Goal: Contribute content: Contribute content

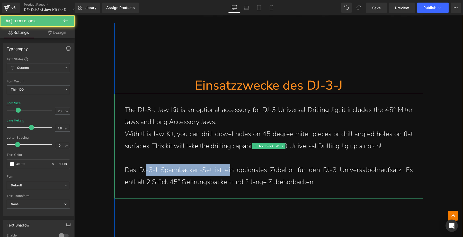
drag, startPoint x: 144, startPoint y: 164, endPoint x: 234, endPoint y: 162, distance: 89.3
click at [230, 164] on p "Das DJ-3-J Spannbacken-Set ist ein optionales Zubehör für den DJ-3 Universalboh…" at bounding box center [269, 176] width 288 height 24
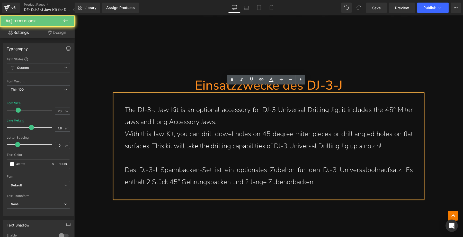
click at [255, 165] on p "Das DJ-3-J Spannbacken-Set ist ein optionales Zubehör für den DJ-3 Universalboh…" at bounding box center [269, 176] width 288 height 24
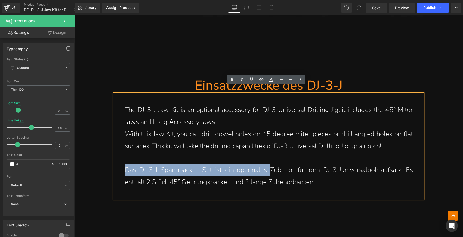
drag, startPoint x: 268, startPoint y: 163, endPoint x: 119, endPoint y: 164, distance: 149.7
click at [119, 164] on div "The DJ-3-J Jaw Kit is an optional accessory for DJ-3 Universal Drilling Jig, it…" at bounding box center [268, 146] width 309 height 105
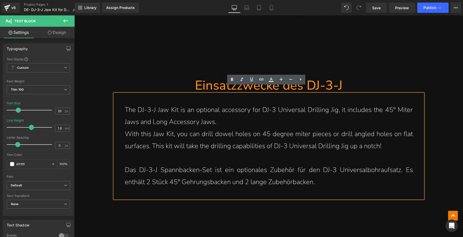
click at [326, 175] on p "Das DJ-3-J Spannbacken-Set ist ein optionales Zubehör für den DJ-3 Universalboh…" at bounding box center [269, 176] width 288 height 24
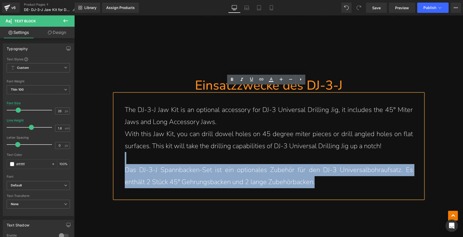
drag, startPoint x: 331, startPoint y: 174, endPoint x: 119, endPoint y: 154, distance: 212.9
click at [119, 154] on div "The DJ-3-J Jaw Kit is an optional accessory for DJ-3 Universal Drilling Jig, it…" at bounding box center [268, 146] width 309 height 105
click at [162, 168] on p "Das DJ-3-J Spannbacken-Set ist ein optionales Zubehör für den DJ-3 Universalboh…" at bounding box center [269, 176] width 288 height 24
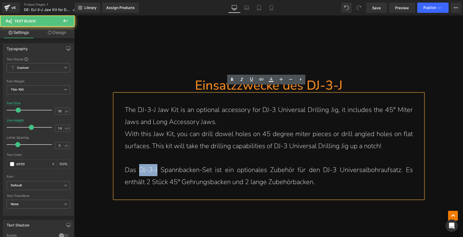
drag, startPoint x: 138, startPoint y: 163, endPoint x: 155, endPoint y: 163, distance: 16.7
click at [155, 164] on p "Das DJ-3-J Spannbacken-Set ist ein optionales Zubehör für den DJ-3 Universalboh…" at bounding box center [269, 176] width 288 height 24
click at [326, 164] on p "Das DJ-3-J Spannbacken-Set ist ein optionales Zubehör für den DJ-3 Universalboh…" at bounding box center [269, 176] width 288 height 24
click at [329, 174] on p "Das DJ-3-J Spannbacken-Set ist ein optionales Zubehör für den DJ-3 Universalboh…" at bounding box center [269, 176] width 288 height 24
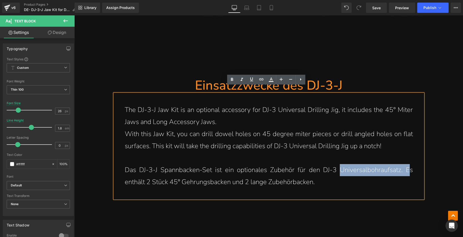
drag, startPoint x: 337, startPoint y: 164, endPoint x: 407, endPoint y: 164, distance: 70.0
click at [407, 164] on p "Das DJ-3-J Spannbacken-Set ist ein optionales Zubehör für den DJ-3 Universalboh…" at bounding box center [269, 176] width 288 height 24
click at [391, 172] on p "Das DJ-3-J Spannbacken-Set ist ein optionales Zubehör für den DJ-3 Universalboh…" at bounding box center [269, 176] width 288 height 24
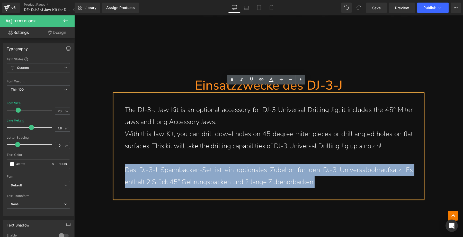
drag, startPoint x: 316, startPoint y: 174, endPoint x: 121, endPoint y: 165, distance: 195.1
click at [121, 165] on div "The DJ-3-J Jaw Kit is an optional accessory for DJ-3 Universal Drilling Jig, it…" at bounding box center [268, 146] width 309 height 105
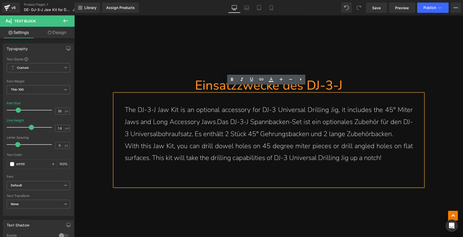
click at [211, 116] on p "The DJ-3-J Jaw Kit is an optional accessory for DJ-3 Universal Drilling Jig, it…" at bounding box center [269, 122] width 288 height 36
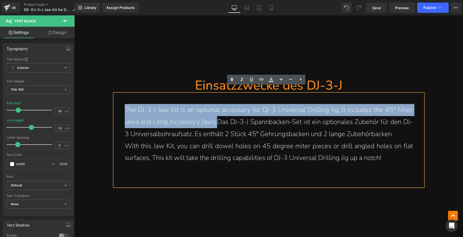
drag, startPoint x: 214, startPoint y: 115, endPoint x: 114, endPoint y: 102, distance: 101.7
click at [114, 102] on div "The DJ-3-J Jaw Kit is an optional accessory for DJ-3 Universal Drilling Jig, it…" at bounding box center [268, 140] width 309 height 93
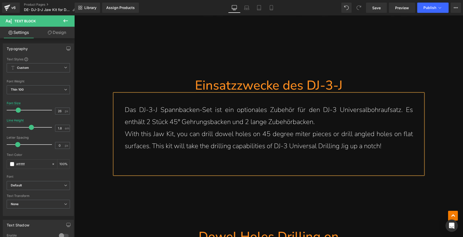
click at [322, 114] on p "Das DJ-3-J Spannbacken-Set ist ein optionales Zubehör für den DJ-3 Universalboh…" at bounding box center [269, 116] width 288 height 24
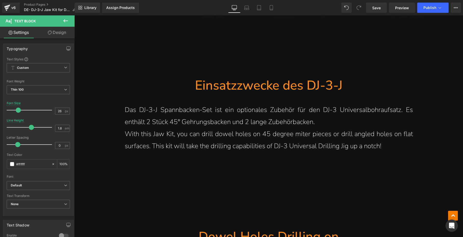
click at [356, 139] on p "With this Jaw Kit, you can drill dowel holes on 45 degree miter pieces or drill…" at bounding box center [269, 140] width 288 height 24
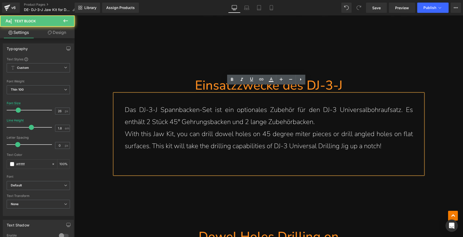
click at [382, 138] on p "With this Jaw Kit, you can drill dowel holes on 45 degree miter pieces or drill…" at bounding box center [269, 140] width 288 height 24
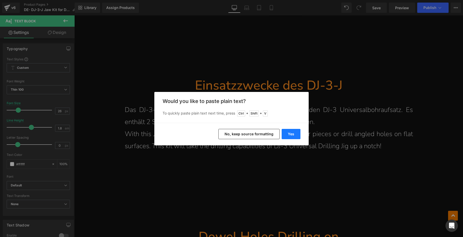
drag, startPoint x: 292, startPoint y: 132, endPoint x: 218, endPoint y: 116, distance: 75.7
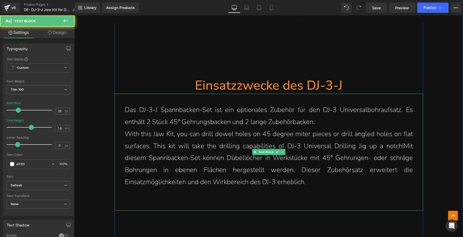
click at [308, 176] on p "With this Jaw Kit, you can drill dowel holes on 45 degree miter pieces or drill…" at bounding box center [269, 158] width 288 height 60
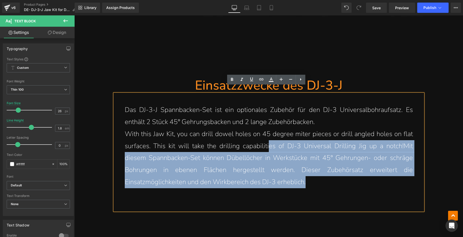
drag, startPoint x: 316, startPoint y: 174, endPoint x: 266, endPoint y: 144, distance: 58.3
click at [266, 144] on p "With this Jaw Kit, you can drill dowel holes on 45 degree miter pieces or drill…" at bounding box center [269, 158] width 288 height 60
click at [322, 174] on p "With this Jaw Kit, you can drill dowel holes on 45 degree miter pieces or drill…" at bounding box center [269, 158] width 288 height 60
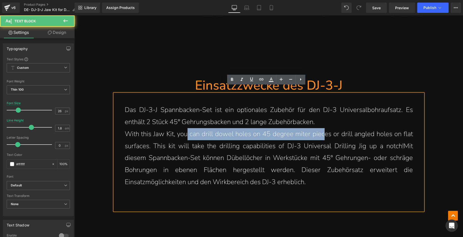
drag, startPoint x: 184, startPoint y: 125, endPoint x: 322, endPoint y: 125, distance: 137.8
click at [321, 128] on p "With this Jaw Kit, you can drill dowel holes on 45 degree miter pieces or drill…" at bounding box center [269, 158] width 288 height 60
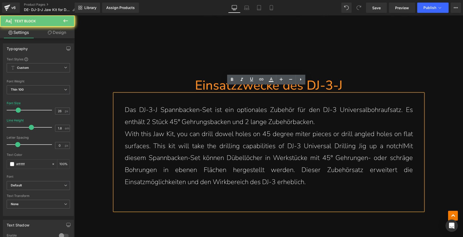
click at [339, 141] on p "With this Jaw Kit, you can drill dowel holes on 45 degree miter pieces or drill…" at bounding box center [269, 158] width 288 height 60
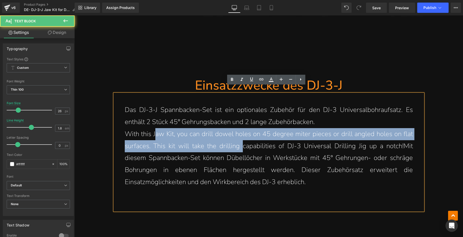
drag, startPoint x: 155, startPoint y: 129, endPoint x: 241, endPoint y: 134, distance: 86.8
click at [241, 134] on p "With this Jaw Kit, you can drill dowel holes on 45 degree miter pieces or drill…" at bounding box center [269, 158] width 288 height 60
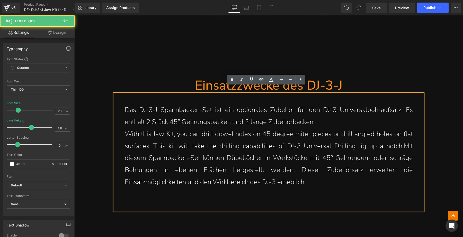
click at [282, 160] on p "With this Jaw Kit, you can drill dowel holes on 45 degree miter pieces or drill…" at bounding box center [269, 158] width 288 height 60
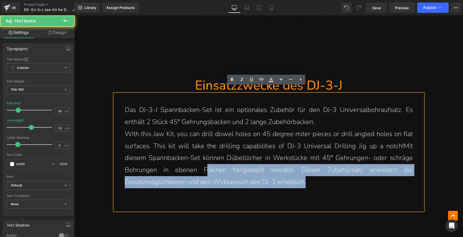
drag, startPoint x: 321, startPoint y: 177, endPoint x: 205, endPoint y: 160, distance: 117.0
click at [205, 160] on p "With this Jaw Kit, you can drill dowel holes on 45 degree miter pieces or drill…" at bounding box center [269, 158] width 288 height 60
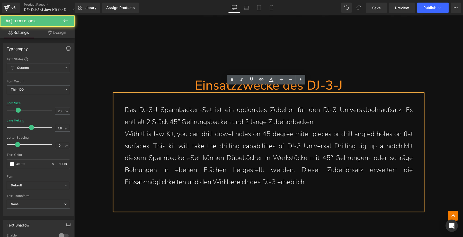
click at [338, 189] on p at bounding box center [269, 195] width 288 height 12
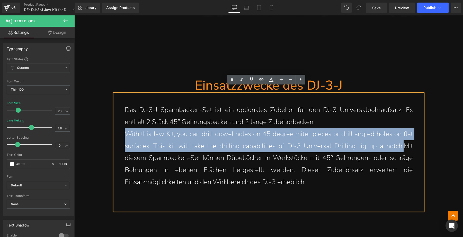
drag, startPoint x: 402, startPoint y: 138, endPoint x: 119, endPoint y: 130, distance: 283.3
click at [119, 130] on div "Das DJ-3-J Spannbacken-Set ist ein optionales Zubehör für den DJ-3 Universalboh…" at bounding box center [268, 152] width 309 height 117
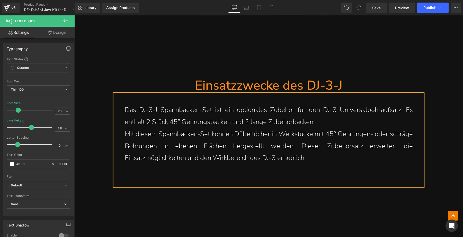
click at [334, 164] on p at bounding box center [269, 170] width 288 height 12
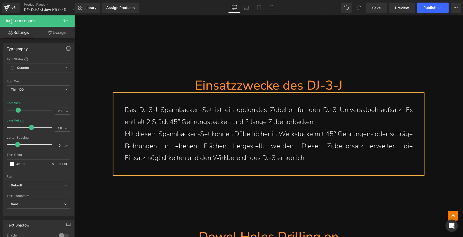
click at [322, 189] on hr at bounding box center [268, 202] width 309 height 51
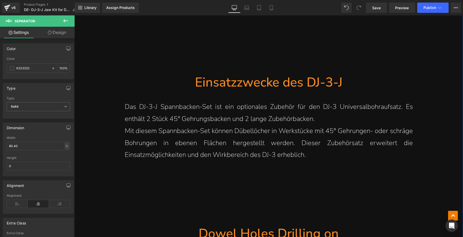
scroll to position [579, 0]
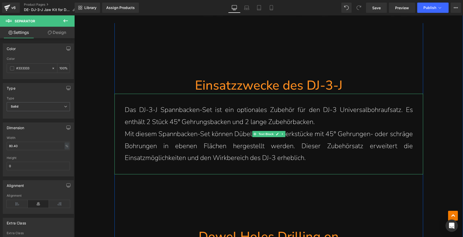
click at [332, 114] on p "Das DJ-3-J Spannbacken-Set ist ein optionales Zubehör für den DJ-3 Universalboh…" at bounding box center [269, 116] width 288 height 24
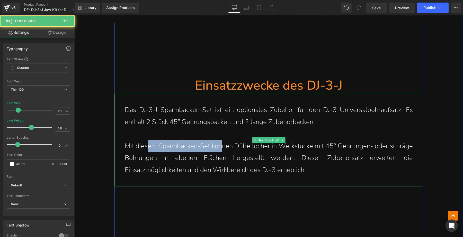
drag, startPoint x: 144, startPoint y: 141, endPoint x: 219, endPoint y: 139, distance: 75.6
click at [219, 140] on p "Mit diesem Spannbacken-Set können Dübellöcher in Werkstücke mit 45° Gehrungen- …" at bounding box center [269, 158] width 288 height 36
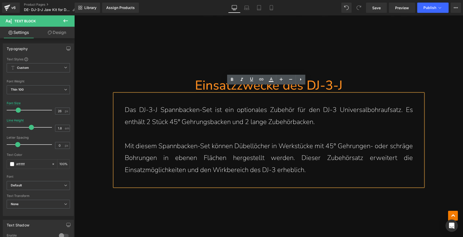
click at [239, 140] on p "Mit diesem Spannbacken-Set können Dübellöcher in Werkstücke mit 45° Gehrungen- …" at bounding box center [269, 158] width 288 height 36
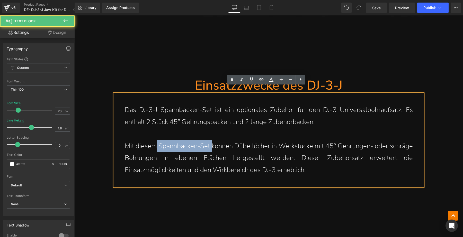
drag, startPoint x: 155, startPoint y: 138, endPoint x: 209, endPoint y: 138, distance: 53.7
click at [209, 140] on p "Mit diesem Spannbacken-Set können Dübellöcher in Werkstücke mit 45° Gehrungen- …" at bounding box center [269, 158] width 288 height 36
click at [232, 140] on p "Mit diesem Spannbacken-Set können Dübellöcher in Werkstücke mit 45° Gehrungen- …" at bounding box center [269, 158] width 288 height 36
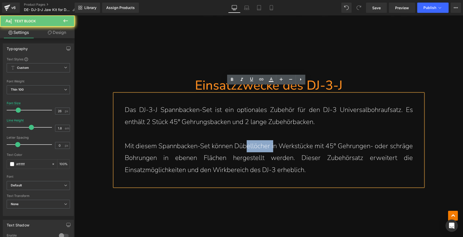
drag, startPoint x: 245, startPoint y: 137, endPoint x: 276, endPoint y: 137, distance: 31.4
click at [272, 140] on p "Mit diesem Spannbacken-Set können Dübellöcher in Werkstücke mit 45° Gehrungen- …" at bounding box center [269, 158] width 288 height 36
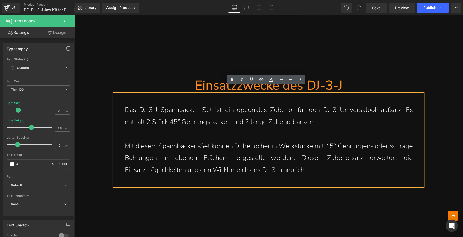
drag, startPoint x: 289, startPoint y: 141, endPoint x: 302, endPoint y: 147, distance: 14.1
click at [290, 141] on p "Mit diesem Spannbacken-Set können Dübellöcher in Werkstücke mit 45° Gehrungen- …" at bounding box center [269, 158] width 288 height 36
click at [327, 163] on p "Mit diesem Spannbacken-Set können Dübellöcher in Werkstücke mit 45° Gehrungen- …" at bounding box center [269, 158] width 288 height 36
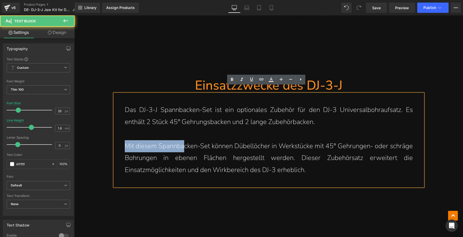
drag, startPoint x: 124, startPoint y: 139, endPoint x: 185, endPoint y: 140, distance: 60.4
click at [184, 140] on p "Mit diesem Spannbacken-Set können Dübellöcher in Werkstücke mit 45° Gehrungen- …" at bounding box center [269, 158] width 288 height 36
click at [200, 142] on p "Mit diesem Spannbacken-Set können Dübellöcher in Werkstücke mit 45° Gehrungen- …" at bounding box center [269, 158] width 288 height 36
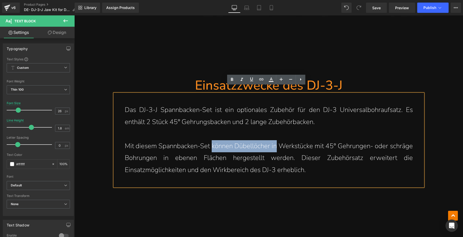
drag, startPoint x: 209, startPoint y: 138, endPoint x: 273, endPoint y: 139, distance: 64.3
click at [273, 140] on p "Mit diesem Spannbacken-Set können Dübellöcher in Werkstücke mit 45° Gehrungen- …" at bounding box center [269, 158] width 288 height 36
click at [284, 151] on p "Mit diesem Spannbacken-Set können Dübellöcher in Werkstücke mit 45° Gehrungen- …" at bounding box center [269, 158] width 288 height 36
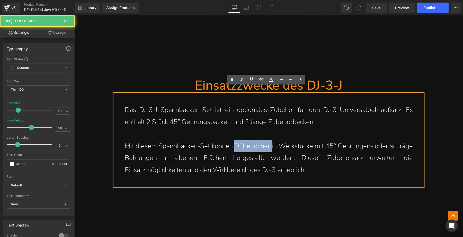
drag, startPoint x: 234, startPoint y: 138, endPoint x: 269, endPoint y: 139, distance: 35.5
click at [269, 140] on p "Mit diesem Spannbacken-Set können Dübellöcher in Werkstücke mit 45° Gehrungen- …" at bounding box center [269, 158] width 288 height 36
copy p "Dübellöcher"
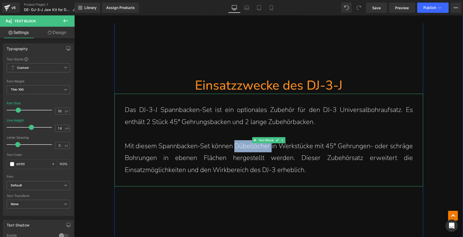
click at [254, 166] on p "Mit diesem Spannbacken-Set können Dübellöcher in Werkstücke mit 45° Gehrungen- …" at bounding box center [269, 158] width 288 height 36
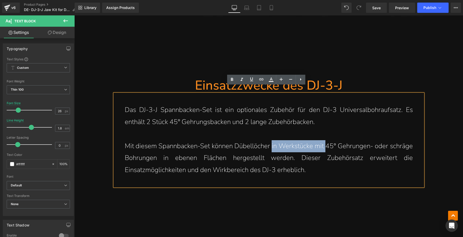
drag, startPoint x: 270, startPoint y: 140, endPoint x: 335, endPoint y: 144, distance: 65.2
click at [326, 140] on p "Mit diesem Spannbacken-Set können Dübellöcher in Werkstücke mit 45° Gehrungen- …" at bounding box center [269, 158] width 288 height 36
click at [338, 150] on p "Mit diesem Spannbacken-Set können Dübellöcher in Werkstücke mit 45° Gehrungen- …" at bounding box center [269, 158] width 288 height 36
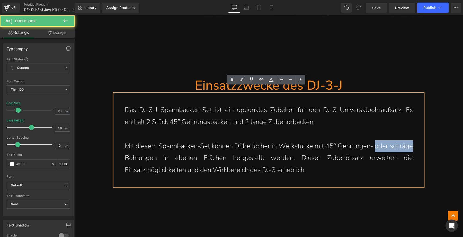
drag, startPoint x: 374, startPoint y: 140, endPoint x: 409, endPoint y: 140, distance: 35.5
click at [411, 140] on div "Das DJ-3-J Spannbacken-Set ist ein optionales Zubehör für den DJ-3 Universalboh…" at bounding box center [268, 140] width 309 height 93
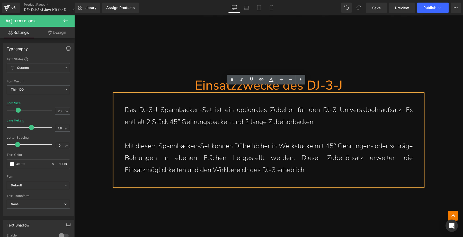
click at [137, 150] on p "Mit diesem Spannbacken-Set können Dübellöcher in Werkstücke mit 45° Gehrungen- …" at bounding box center [269, 158] width 288 height 36
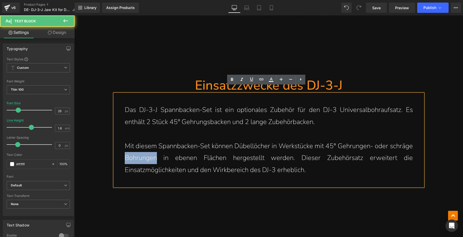
drag, startPoint x: 155, startPoint y: 151, endPoint x: 122, endPoint y: 151, distance: 32.1
click at [125, 151] on p "Mit diesem Spannbacken-Set können Dübellöcher in Werkstücke mit 45° Gehrungen- …" at bounding box center [269, 158] width 288 height 36
click at [180, 159] on p "Mit diesem Spannbacken-Set können Dübellöcher in Werkstücke mit 45° Gehrungen- …" at bounding box center [269, 158] width 288 height 36
drag, startPoint x: 122, startPoint y: 151, endPoint x: 152, endPoint y: 151, distance: 30.3
click at [151, 151] on p "Mit diesem Spannbacken-Set können Dübellöcher in Werkstücke mit 45° Gehrungen- …" at bounding box center [269, 158] width 288 height 36
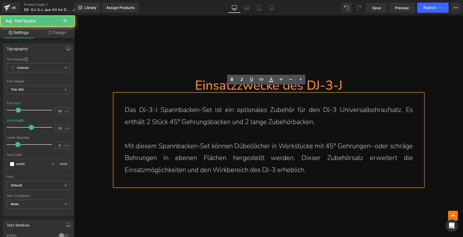
click at [156, 152] on p "Mit diesem Spannbacken-Set können Dübellöcher in Werkstücke mit 45° Gehrungen- …" at bounding box center [269, 158] width 288 height 36
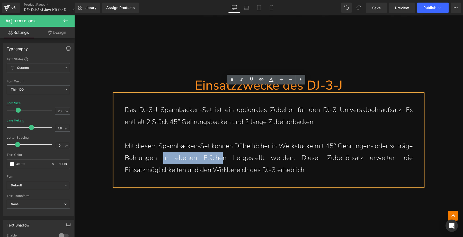
drag, startPoint x: 161, startPoint y: 151, endPoint x: 235, endPoint y: 156, distance: 74.0
click at [230, 154] on p "Mit diesem Spannbacken-Set können Dübellöcher in Werkstücke mit 45° Gehrungen- …" at bounding box center [269, 158] width 288 height 36
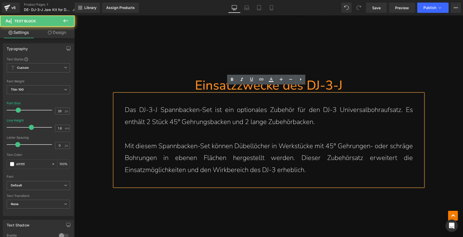
click at [260, 157] on p "Mit diesem Spannbacken-Set können Dübellöcher in Werkstücke mit 45° Gehrungen- …" at bounding box center [269, 158] width 288 height 36
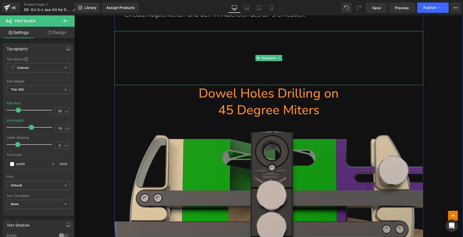
scroll to position [772, 0]
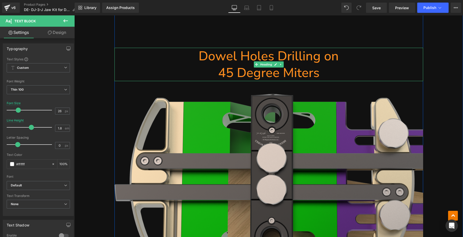
click at [320, 66] on h1 "45 Degree Miters" at bounding box center [268, 73] width 309 height 17
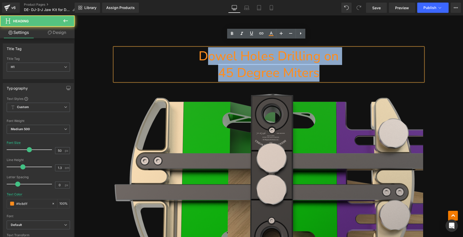
drag, startPoint x: 323, startPoint y: 65, endPoint x: 205, endPoint y: 53, distance: 118.1
click at [205, 53] on div "Dowel Holes Drilling on 45 Degree Miters" at bounding box center [268, 64] width 309 height 33
paste div
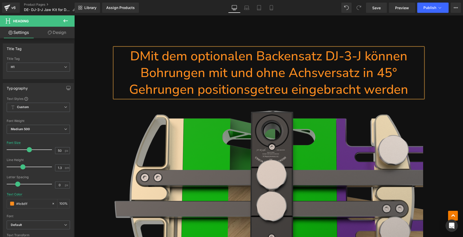
drag, startPoint x: 139, startPoint y: 47, endPoint x: 155, endPoint y: 67, distance: 25.7
click at [139, 48] on h1 "DMit dem optionalen Backensatz DJ-3-J können Bohrungen mit und ohne Achsversatz…" at bounding box center [268, 73] width 309 height 50
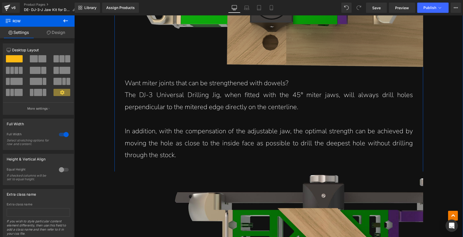
scroll to position [1029, 0]
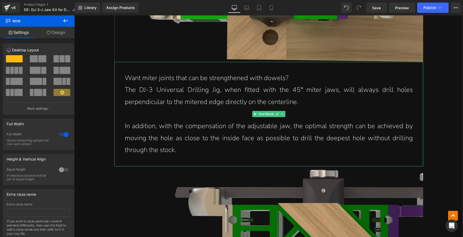
click at [293, 72] on p "Want miter joints that can be strengthened with dowels?" at bounding box center [269, 78] width 288 height 12
click at [283, 72] on p "Want miter joints that can be strengthened with dowels?" at bounding box center [269, 78] width 288 height 12
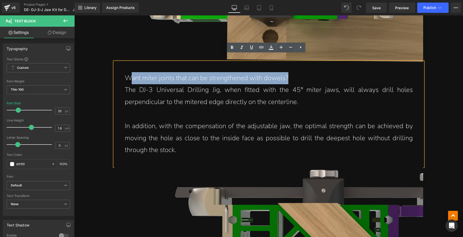
drag, startPoint x: 289, startPoint y: 69, endPoint x: 127, endPoint y: 69, distance: 161.8
click at [127, 72] on p "Want miter joints that can be strengthened with dowels?" at bounding box center [269, 78] width 288 height 12
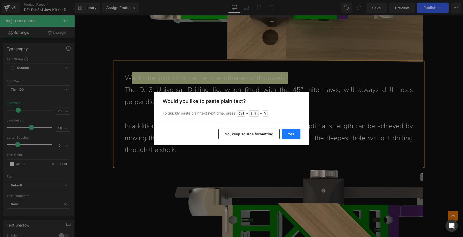
drag, startPoint x: 294, startPoint y: 132, endPoint x: 219, endPoint y: 116, distance: 76.2
click at [294, 132] on button "Yes" at bounding box center [291, 134] width 19 height 10
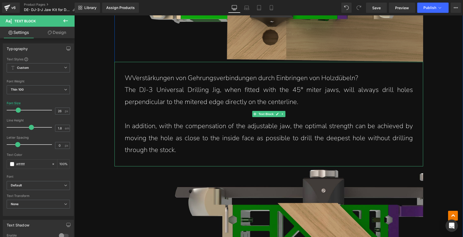
click at [129, 73] on p "WVerstärkungen von Gehrungsverbindungen durch Einbringen von Holzdübeln?" at bounding box center [269, 78] width 288 height 12
click at [363, 72] on p "Verstärkungen von Gehrungsverbindungen durch Einbringen von Holzdübeln?" at bounding box center [269, 78] width 288 height 12
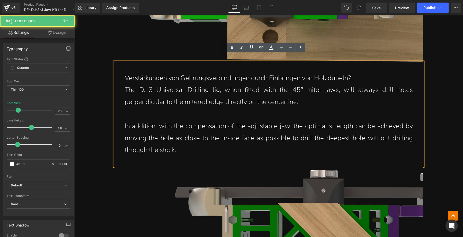
click at [354, 92] on p "The DJ-3 Universal Drilling Jig, when fitted with the 45° miter jaws, will alwa…" at bounding box center [269, 96] width 288 height 24
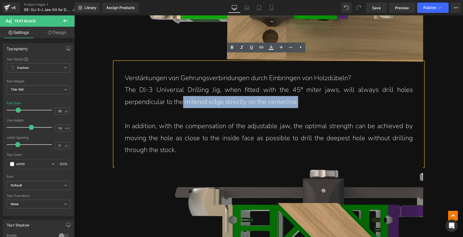
drag, startPoint x: 344, startPoint y: 92, endPoint x: 140, endPoint y: 86, distance: 204.8
click at [155, 89] on p "The DJ-3 Universal Drilling Jig, when fitted with the 45° miter jaws, will alwa…" at bounding box center [269, 96] width 288 height 24
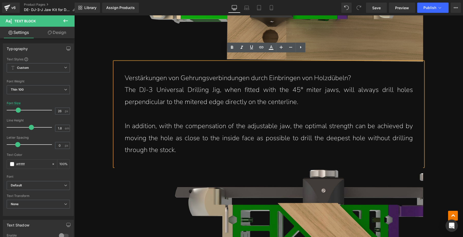
click at [157, 87] on p "The DJ-3 Universal Drilling Jig, when fitted with the 45° miter jaws, will alwa…" at bounding box center [269, 96] width 288 height 24
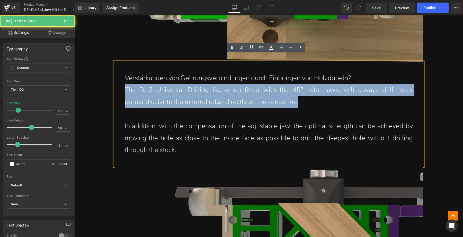
drag, startPoint x: 123, startPoint y: 83, endPoint x: 304, endPoint y: 99, distance: 182.1
click at [303, 99] on p "The DJ-3 Universal Drilling Jig, when fitted with the 45° miter jaws, will alwa…" at bounding box center [269, 96] width 288 height 24
click at [311, 99] on p "The DJ-3 Universal Drilling Jig, when fitted with the 45° miter jaws, will alwa…" at bounding box center [269, 96] width 288 height 24
click at [308, 99] on p "The DJ-3 Universal Drilling Jig, when fitted with the 45° miter jaws, will alwa…" at bounding box center [269, 96] width 288 height 24
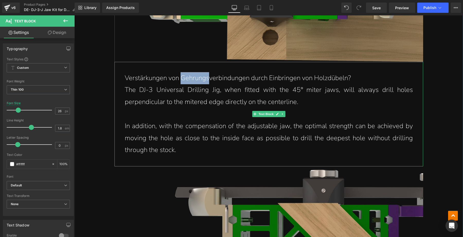
drag, startPoint x: 179, startPoint y: 71, endPoint x: 208, endPoint y: 68, distance: 28.9
click at [208, 72] on p "Verstärkungen von Gehrungsverbindungen durch Einbringen von Holzdübeln?" at bounding box center [269, 78] width 288 height 12
click at [194, 108] on p at bounding box center [269, 114] width 288 height 12
click at [302, 89] on p "The DJ-3 Universal Drilling Jig, when fitted with the 45° miter jaws, will alwa…" at bounding box center [269, 96] width 288 height 24
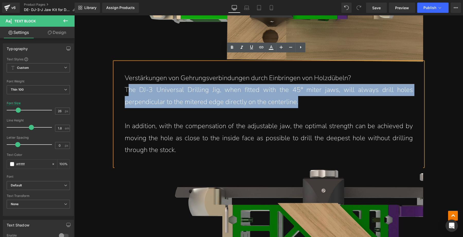
drag, startPoint x: 302, startPoint y: 94, endPoint x: 124, endPoint y: 85, distance: 177.7
click at [125, 85] on p "The DJ-3 Universal Drilling Jig, when fitted with the 45° miter jaws, will alwa…" at bounding box center [269, 96] width 288 height 24
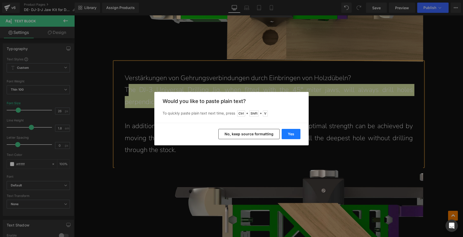
drag, startPoint x: 295, startPoint y: 136, endPoint x: 143, endPoint y: 118, distance: 153.0
click at [295, 136] on button "Yes" at bounding box center [291, 134] width 19 height 10
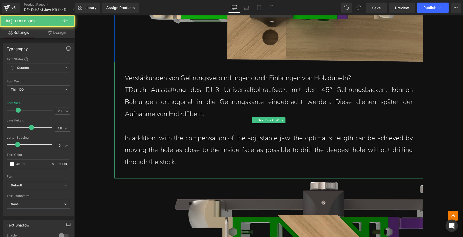
click at [125, 84] on p "TDurch Ausstattung des DJ-3 Universalbohraufsatz, mit den 45° Gehrungsbacken, k…" at bounding box center [269, 102] width 288 height 36
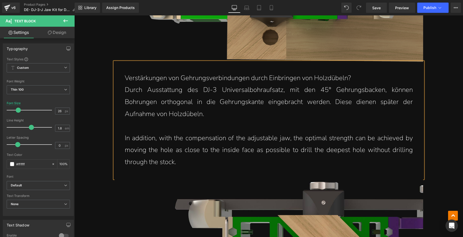
click at [219, 108] on p "Durch Ausstattung des DJ-3 Universalbohraufsatz, mit den 45° Gehrungsbacken, kö…" at bounding box center [269, 102] width 288 height 36
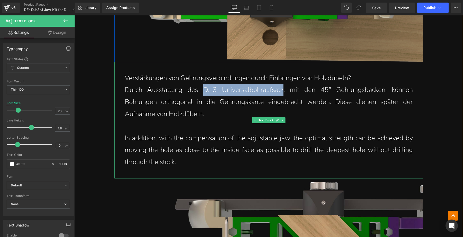
drag, startPoint x: 281, startPoint y: 83, endPoint x: 200, endPoint y: 84, distance: 81.3
click at [200, 84] on p "Durch Ausstattung des DJ-3 Universalbohraufsatz, mit den 45° Gehrungsbacken, kö…" at bounding box center [269, 102] width 288 height 36
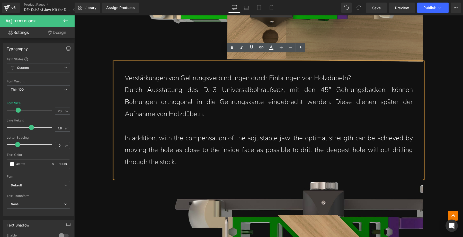
click at [271, 103] on p "Durch Ausstattung des DJ-3 Universalbohraufsatz, mit den 45° Gehrungsbacken, kö…" at bounding box center [269, 102] width 288 height 36
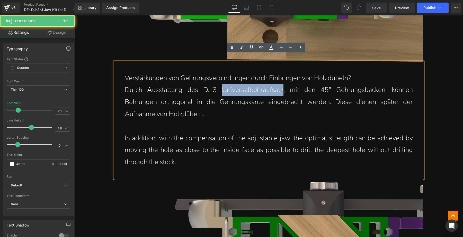
drag, startPoint x: 281, startPoint y: 83, endPoint x: 220, endPoint y: 84, distance: 60.4
click at [220, 84] on p "Durch Ausstattung des DJ-3 Universalbohraufsatz, mit den 45° Gehrungsbacken, kö…" at bounding box center [269, 102] width 288 height 36
copy p "Universalbohraufsatz"
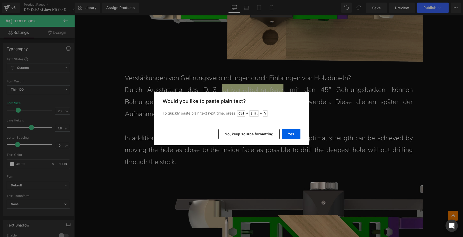
click at [338, 107] on div "Back to Library Insert Would you like to paste plain text? To quickly paste pla…" at bounding box center [231, 118] width 463 height 237
click at [291, 135] on button "Yes" at bounding box center [291, 134] width 19 height 10
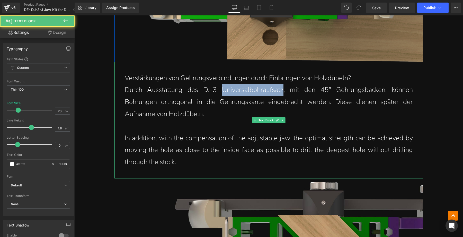
drag, startPoint x: 281, startPoint y: 82, endPoint x: 220, endPoint y: 84, distance: 61.0
click at [220, 84] on p "Durch Ausstattung des DJ-3 Universalbohraufsatz, mit den 45° Gehrungsbacken, kö…" at bounding box center [269, 102] width 288 height 36
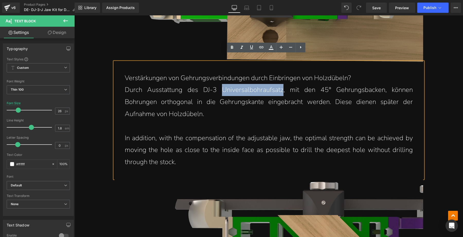
copy p "Universalbohraufsatz"
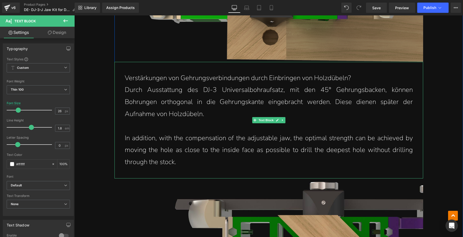
click at [225, 107] on p "Durch Ausstattung des DJ-3 Universalbohraufsatz, mit den 45° Gehrungsbacken, kö…" at bounding box center [269, 102] width 288 height 36
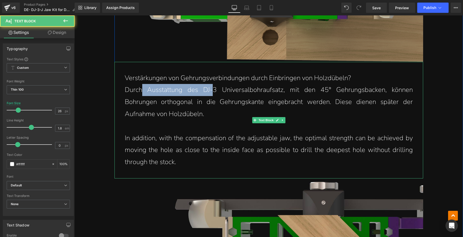
drag, startPoint x: 145, startPoint y: 84, endPoint x: 220, endPoint y: 81, distance: 75.1
click at [214, 84] on p "Durch Ausstattung des DJ-3 Universalbohraufsatz, mit den 45° Gehrungsbacken, kö…" at bounding box center [269, 102] width 288 height 36
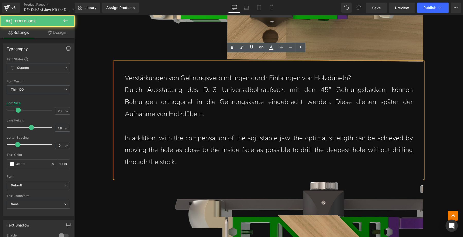
click at [239, 84] on p "Durch Ausstattung des DJ-3 Universalbohraufsatz, mit den 45° Gehrungsbacken, kö…" at bounding box center [269, 102] width 288 height 36
drag, startPoint x: 155, startPoint y: 85, endPoint x: 203, endPoint y: 85, distance: 48.3
click at [195, 85] on p "Durch Ausstattung des DJ-3 Universalbohraufsatz, mit den 45° Gehrungsbacken, kö…" at bounding box center [269, 102] width 288 height 36
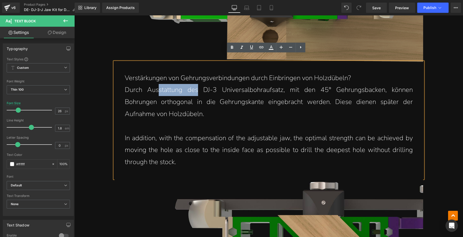
click at [211, 85] on p "Durch Ausstattung des DJ-3 Universalbohraufsatz, mit den 45° Gehrungsbacken, kö…" at bounding box center [269, 102] width 288 height 36
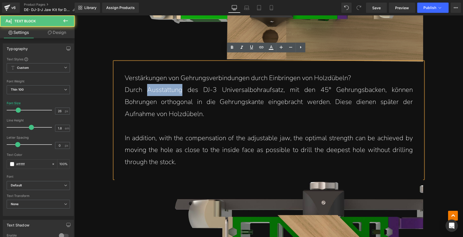
drag, startPoint x: 142, startPoint y: 83, endPoint x: 181, endPoint y: 82, distance: 38.8
click at [181, 84] on p "Durch Ausstattung des DJ-3 Universalbohraufsatz, mit den 45° Gehrungsbacken, kö…" at bounding box center [269, 102] width 288 height 36
click at [184, 84] on p "Durch Ausstattung des DJ-3 Universalbohraufsatz, mit den 45° Gehrungsbacken, kö…" at bounding box center [269, 102] width 288 height 36
drag, startPoint x: 184, startPoint y: 83, endPoint x: 216, endPoint y: 83, distance: 32.1
click at [216, 84] on p "Durch Ausstattung des DJ-3 Universalbohraufsatz, mit den 45° Gehrungsbacken, kö…" at bounding box center [269, 102] width 288 height 36
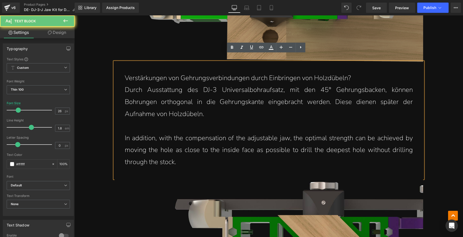
click at [218, 87] on p "Durch Ausstattung des DJ-3 Universalbohraufsatz, mit den 45° Gehrungsbacken, kö…" at bounding box center [269, 102] width 288 height 36
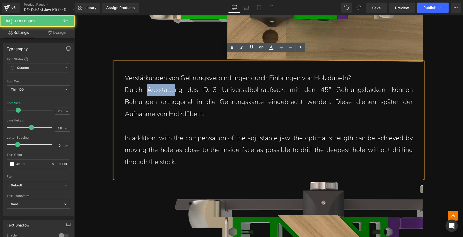
drag, startPoint x: 143, startPoint y: 81, endPoint x: 180, endPoint y: 81, distance: 37.0
click at [180, 84] on p "Durch Ausstattung des DJ-3 Universalbohraufsatz, mit den 45° Gehrungsbacken, kö…" at bounding box center [269, 102] width 288 height 36
click at [184, 84] on p "Durch Ausstattung des DJ-3 Universalbohraufsatz, mit den 45° Gehrungsbacken, kö…" at bounding box center [269, 102] width 288 height 36
drag, startPoint x: 126, startPoint y: 84, endPoint x: 210, endPoint y: 84, distance: 84.4
click at [193, 84] on p "Durch Ausstattung des DJ-3 Universalbohraufsatz, mit den 45° Gehrungsbacken, kö…" at bounding box center [269, 102] width 288 height 36
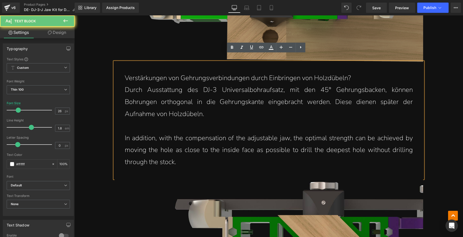
click at [211, 84] on p "Durch Ausstattung des DJ-3 Universalbohraufsatz, mit den 45° Gehrungsbacken, kö…" at bounding box center [269, 102] width 288 height 36
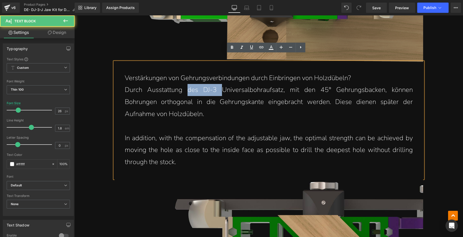
drag, startPoint x: 184, startPoint y: 84, endPoint x: 226, endPoint y: 84, distance: 41.7
click at [223, 84] on p "Durch Ausstattung des DJ-3 Universalbohraufsatz, mit den 45° Gehrungsbacken, kö…" at bounding box center [269, 102] width 288 height 36
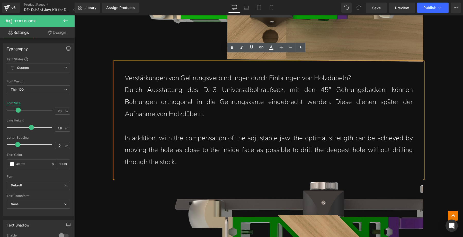
click at [232, 84] on p "Durch Ausstattung des DJ-3 Universalbohraufsatz, mit den 45° Gehrungsbacken, kö…" at bounding box center [269, 102] width 288 height 36
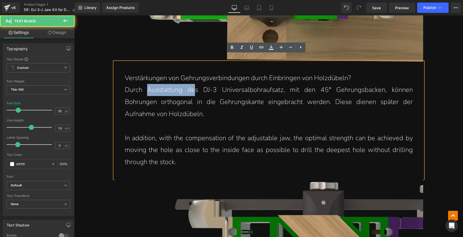
drag, startPoint x: 143, startPoint y: 83, endPoint x: 199, endPoint y: 83, distance: 55.5
click at [196, 84] on p "Durch Ausstattung des DJ-3 Universalbohraufsatz, mit den 45° Gehrungsbacken, kö…" at bounding box center [269, 102] width 288 height 36
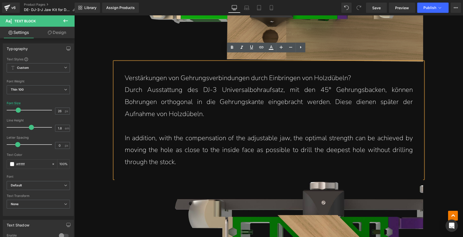
click at [211, 84] on p "Durch Ausstattung des DJ-3 Universalbohraufsatz, mit den 45° Gehrungsbacken, kö…" at bounding box center [269, 102] width 288 height 36
drag, startPoint x: 237, startPoint y: 85, endPoint x: 277, endPoint y: 85, distance: 39.6
click at [271, 85] on p "Durch Ausstattung des DJ-3 Universalbohraufsatz, mit den 45° Gehrungsbacken, kö…" at bounding box center [269, 102] width 288 height 36
click at [279, 85] on p "Durch Ausstattung des DJ-3 Universalbohraufsatz, mit den 45° Gehrungsbacken, kö…" at bounding box center [269, 102] width 288 height 36
click at [284, 84] on p "Durch Ausstattung des DJ-3 Universalbohraufsatz, mit den 45° Gehrungsbacken, kö…" at bounding box center [269, 102] width 288 height 36
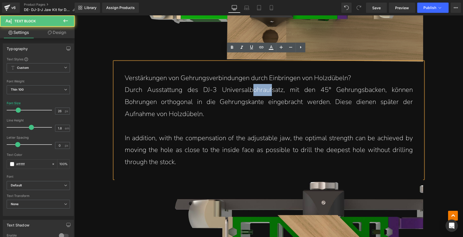
drag, startPoint x: 252, startPoint y: 83, endPoint x: 278, endPoint y: 83, distance: 26.5
click at [272, 84] on p "Durch Ausstattung des DJ-3 Universalbohraufsatz, mit den 45° Gehrungsbacken, kö…" at bounding box center [269, 102] width 288 height 36
click at [291, 84] on p "Durch Ausstattung des DJ-3 Universalbohraufsatz, mit den 45° Gehrungsbacken, kö…" at bounding box center [269, 102] width 288 height 36
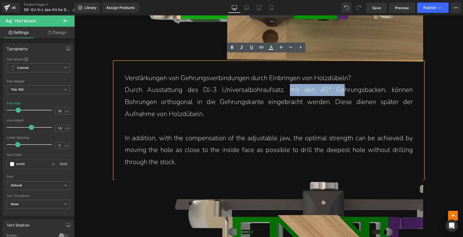
drag, startPoint x: 287, startPoint y: 83, endPoint x: 355, endPoint y: 85, distance: 67.7
click at [346, 84] on p "Durch Ausstattung des DJ-3 Universalbohraufsatz, mit den 45° Gehrungsbacken, kö…" at bounding box center [269, 102] width 288 height 36
click at [362, 86] on p "Durch Ausstattung des DJ-3 Universalbohraufsatz, mit den 45° Gehrungsbacken, kö…" at bounding box center [269, 102] width 288 height 36
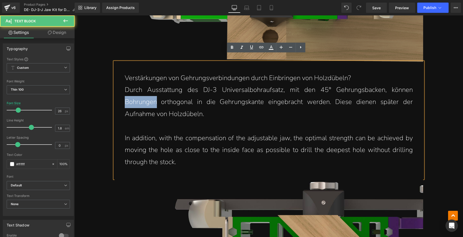
drag, startPoint x: 123, startPoint y: 94, endPoint x: 155, endPoint y: 94, distance: 31.6
click at [155, 94] on p "Durch Ausstattung des DJ-3 Universalbohraufsatz, mit den 45° Gehrungsbacken, kö…" at bounding box center [269, 102] width 288 height 36
click at [158, 95] on p "Durch Ausstattung des DJ-3 Universalbohraufsatz, mit den 45° Gehrungsbacken, kö…" at bounding box center [269, 102] width 288 height 36
drag, startPoint x: 158, startPoint y: 94, endPoint x: 190, endPoint y: 94, distance: 32.1
click at [190, 94] on p "Durch Ausstattung des DJ-3 Universalbohraufsatz, mit den 45° Gehrungsbacken, kö…" at bounding box center [269, 102] width 288 height 36
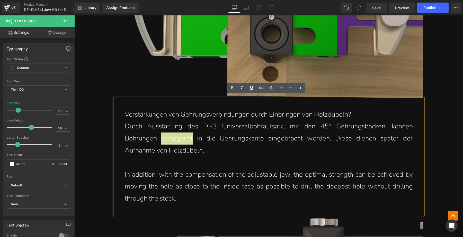
scroll to position [997, 0]
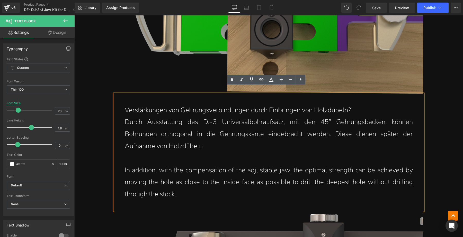
click at [209, 140] on p "Durch Ausstattung des DJ-3 Universalbohraufsatz, mit den 45° Gehrungsbacken, kö…" at bounding box center [269, 134] width 288 height 36
click at [255, 144] on p "Durch Ausstattung des DJ-3 Universalbohraufsatz, mit den 45° Gehrungsbacken, kö…" at bounding box center [269, 134] width 288 height 36
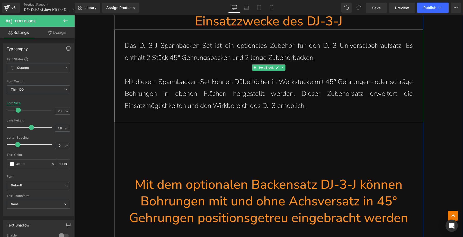
scroll to position [795, 0]
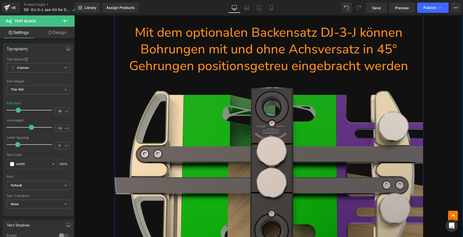
drag, startPoint x: 277, startPoint y: 116, endPoint x: 326, endPoint y: 132, distance: 51.7
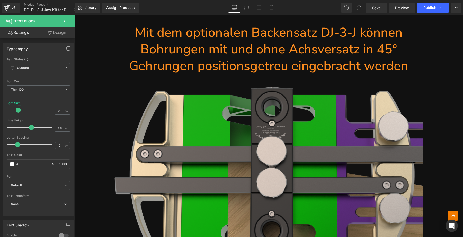
drag, startPoint x: 211, startPoint y: 139, endPoint x: 122, endPoint y: 106, distance: 95.4
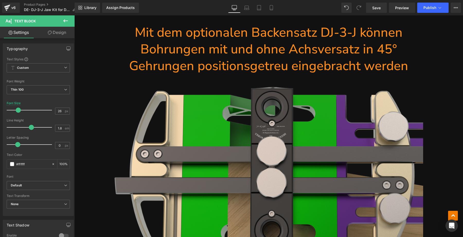
drag, startPoint x: 160, startPoint y: 114, endPoint x: 145, endPoint y: 118, distance: 15.6
drag, startPoint x: 177, startPoint y: 117, endPoint x: 145, endPoint y: 118, distance: 32.2
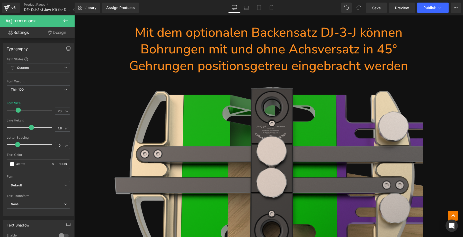
drag, startPoint x: 146, startPoint y: 116, endPoint x: 183, endPoint y: 115, distance: 37.0
drag, startPoint x: 262, startPoint y: 116, endPoint x: 274, endPoint y: 116, distance: 11.8
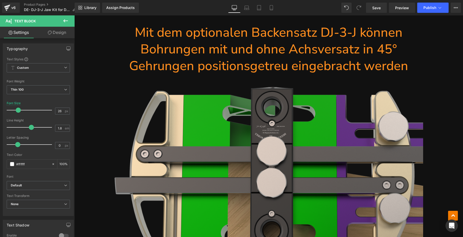
drag, startPoint x: 278, startPoint y: 115, endPoint x: 252, endPoint y: 115, distance: 26.7
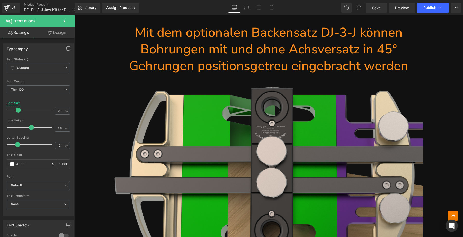
drag, startPoint x: 303, startPoint y: 114, endPoint x: 386, endPoint y: 115, distance: 82.8
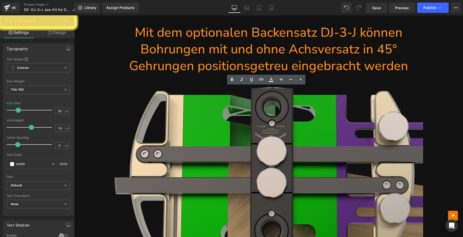
drag, startPoint x: 160, startPoint y: 129, endPoint x: 266, endPoint y: 128, distance: 105.7
drag, startPoint x: 278, startPoint y: 126, endPoint x: 319, endPoint y: 128, distance: 41.4
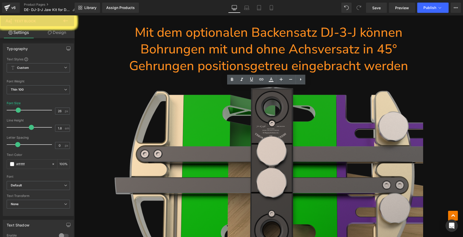
drag, startPoint x: 332, startPoint y: 127, endPoint x: 327, endPoint y: 129, distance: 5.5
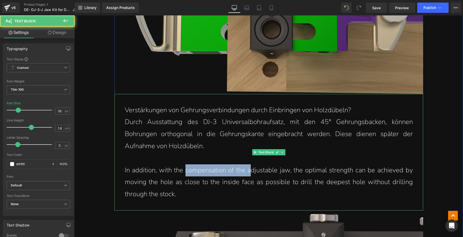
drag, startPoint x: 184, startPoint y: 166, endPoint x: 272, endPoint y: 166, distance: 87.4
click at [252, 166] on p "In addition, with the compensation of the adjustable jaw, the optimal strength …" at bounding box center [269, 183] width 288 height 36
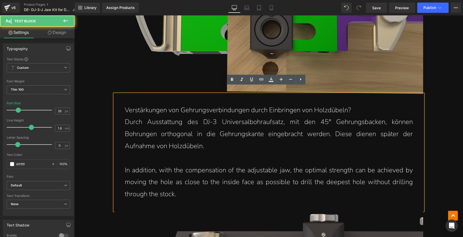
click at [272, 166] on p "In addition, with the compensation of the adjustable jaw, the optimal strength …" at bounding box center [269, 183] width 288 height 36
click at [194, 189] on p "In addition, with the compensation of the adjustable jaw, the optimal strength …" at bounding box center [269, 183] width 288 height 36
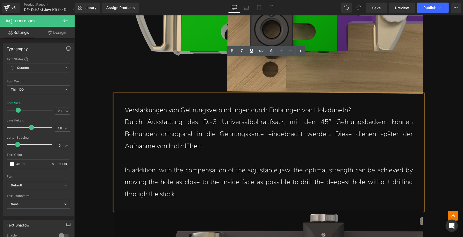
scroll to position [1061, 0]
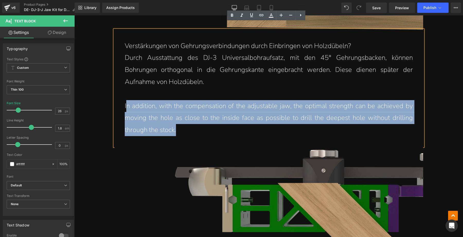
drag, startPoint x: 181, startPoint y: 126, endPoint x: 125, endPoint y: 101, distance: 61.2
click at [125, 101] on p "In addition, with the compensation of the adjustable jaw, the optimal strength …" at bounding box center [269, 118] width 288 height 36
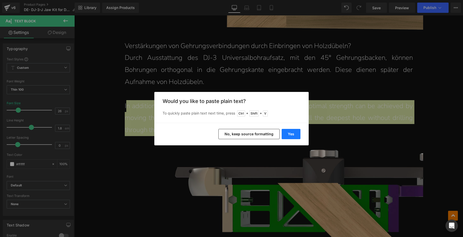
drag, startPoint x: 288, startPoint y: 134, endPoint x: 124, endPoint y: 120, distance: 164.2
click at [288, 134] on button "Yes" at bounding box center [291, 134] width 19 height 10
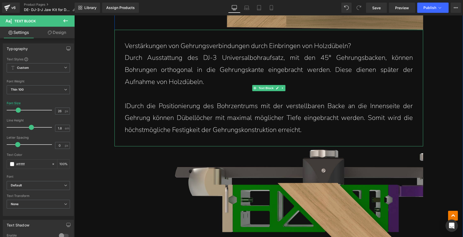
click at [125, 100] on p "IDurch die Positionierung des Bohrzentrums mit der verstellbaren Backe an die I…" at bounding box center [269, 118] width 288 height 36
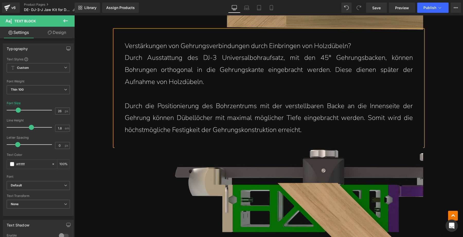
click at [316, 123] on p "Durch die Positionierung des Bohrzentrums mit der verstellbaren Backe an die In…" at bounding box center [269, 118] width 288 height 36
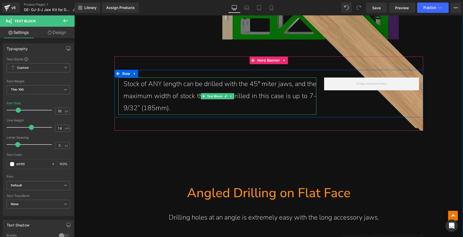
drag, startPoint x: 122, startPoint y: 77, endPoint x: 184, endPoint y: 77, distance: 61.7
click at [180, 78] on p "Stock of ANY length can be drilled with the 45° miter jaws, and the maximum wid…" at bounding box center [219, 96] width 193 height 36
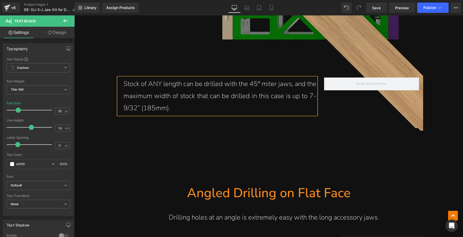
click at [184, 78] on p "Stock of ANY length can be drilled with the 45° miter jaws, and the maximum wid…" at bounding box center [219, 96] width 193 height 36
click at [184, 100] on p "Stock of ANY length can be drilled with the 45° miter jaws, and the maximum wid…" at bounding box center [219, 96] width 193 height 36
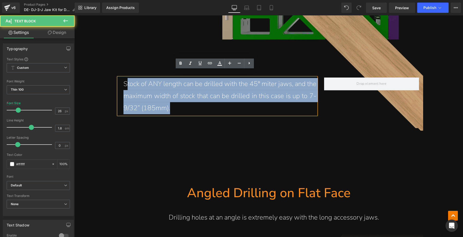
drag, startPoint x: 184, startPoint y: 98, endPoint x: 123, endPoint y: 77, distance: 64.4
click at [123, 78] on p "Stock of ANY length can be drilled with the 45° miter jaws, and the maximum wid…" at bounding box center [219, 96] width 193 height 36
click at [176, 102] on p "Stock of ANY length can be drilled with the 45° miter jaws, and the maximum wid…" at bounding box center [219, 96] width 193 height 36
drag, startPoint x: 178, startPoint y: 102, endPoint x: 116, endPoint y: 77, distance: 66.9
click at [118, 78] on div "Stock of ANY length can be drilled with the 45° miter jaws, and the maximum wid…" at bounding box center [217, 96] width 198 height 37
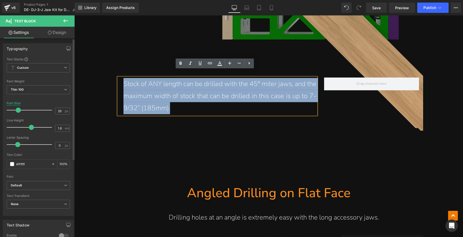
copy p "Stock of ANY length can be drilled with the 45° miter jaws, and the maximum wid…"
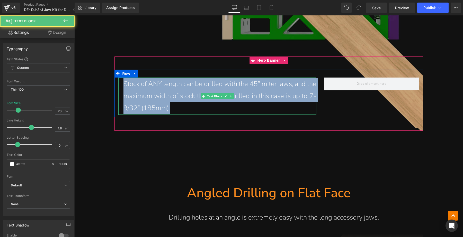
click at [187, 97] on p "Stock of ANY length can be drilled with the 45° miter jaws, and the maximum wid…" at bounding box center [219, 96] width 193 height 36
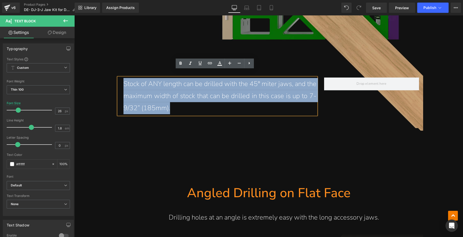
drag, startPoint x: 181, startPoint y: 102, endPoint x: 120, endPoint y: 82, distance: 64.2
click at [120, 82] on div "Stock of ANY length can be drilled with the 45° miter jaws, and the maximum wid…" at bounding box center [217, 96] width 198 height 37
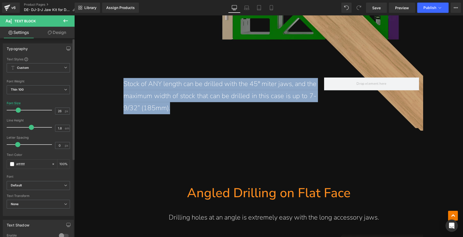
copy p "Stock of ANY length can be drilled with the 45° miter jaws, and the maximum wid…"
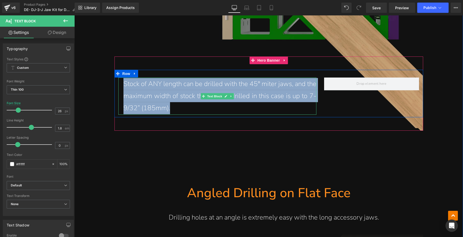
click at [194, 104] on p "Stock of ANY length can be drilled with the 45° miter jaws, and the maximum wid…" at bounding box center [219, 96] width 193 height 36
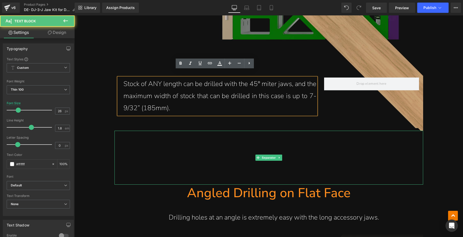
click at [188, 133] on hr at bounding box center [268, 158] width 309 height 51
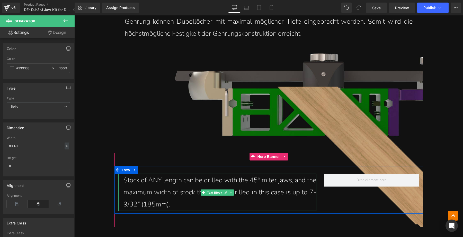
scroll to position [1189, 0]
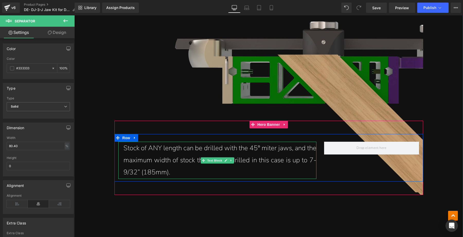
drag, startPoint x: 144, startPoint y: 142, endPoint x: 264, endPoint y: 147, distance: 119.7
click at [248, 142] on p "Stock of ANY length can be drilled with the 45° miter jaws, and the maximum wid…" at bounding box center [219, 160] width 193 height 36
click at [265, 142] on p "Stock of ANY length can be drilled with the 45° miter jaws, and the maximum wid…" at bounding box center [219, 160] width 193 height 36
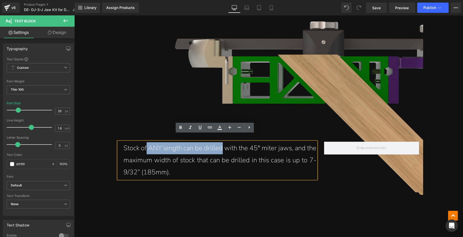
drag, startPoint x: 146, startPoint y: 141, endPoint x: 238, endPoint y: 140, distance: 92.3
click at [227, 142] on p "Stock of ANY length can be drilled with the 45° miter jaws, and the maximum wid…" at bounding box center [219, 160] width 193 height 36
click at [251, 142] on p "Stock of ANY length can be drilled with the 45° miter jaws, and the maximum wid…" at bounding box center [219, 160] width 193 height 36
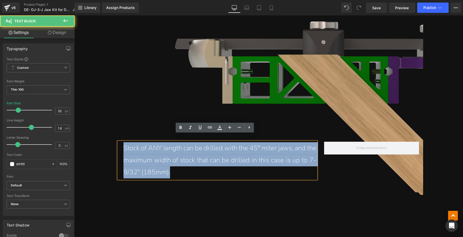
drag, startPoint x: 188, startPoint y: 165, endPoint x: 119, endPoint y: 141, distance: 73.0
click at [119, 142] on div "Stock of ANY length can be drilled with the 45° miter jaws, and the maximum wid…" at bounding box center [217, 160] width 198 height 37
click at [184, 165] on p "Stock of ANY length can be drilled with the 45° miter jaws, and the maximum wid…" at bounding box center [219, 160] width 193 height 36
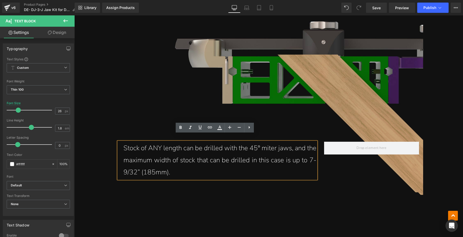
drag, startPoint x: 94, startPoint y: 153, endPoint x: 186, endPoint y: 166, distance: 93.1
click at [200, 165] on p "Stock of ANY length can be drilled with the 45° miter jaws, and the maximum wid…" at bounding box center [219, 160] width 193 height 36
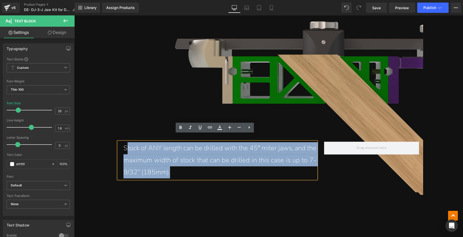
drag, startPoint x: 183, startPoint y: 166, endPoint x: 125, endPoint y: 145, distance: 61.7
click at [125, 145] on p "Stock of ANY length can be drilled with the 45° miter jaws, and the maximum wid…" at bounding box center [219, 160] width 193 height 36
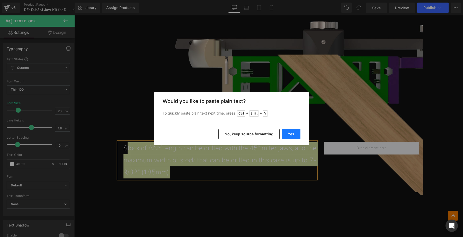
drag, startPoint x: 287, startPoint y: 130, endPoint x: 186, endPoint y: 120, distance: 102.1
click at [287, 130] on button "Yes" at bounding box center [291, 134] width 19 height 10
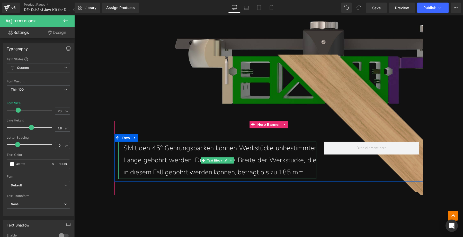
click at [127, 142] on p "SMit den 45° Gehrungsbacken können Werkstücke unbestimmter Länge gebohrt werden…" at bounding box center [219, 160] width 193 height 36
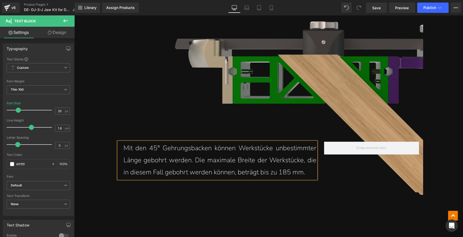
click at [326, 168] on div "Mit den 45° Gehrungsbacken können Werkstücke unbestimmter Länge gebohrt werden.…" at bounding box center [268, 157] width 309 height 47
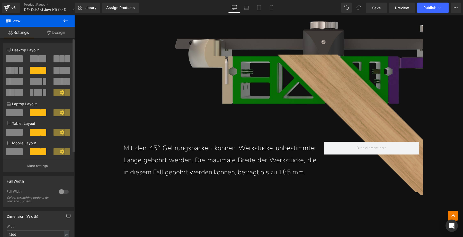
scroll to position [1382, 0]
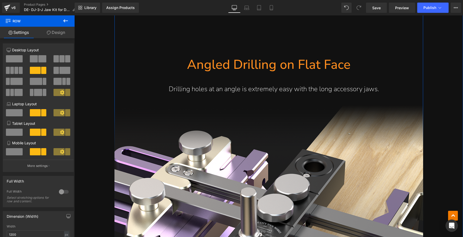
drag, startPoint x: 299, startPoint y: 55, endPoint x: 200, endPoint y: 59, distance: 98.3
click at [299, 56] on h1 "Angled Drilling on Flat Face" at bounding box center [268, 64] width 309 height 17
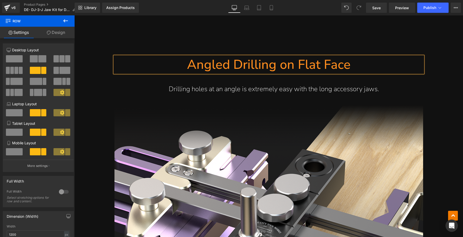
drag, startPoint x: 200, startPoint y: 59, endPoint x: 198, endPoint y: 58, distance: 2.7
click at [198, 58] on h1 "Angled Drilling on Flat Face" at bounding box center [268, 64] width 309 height 17
paste div
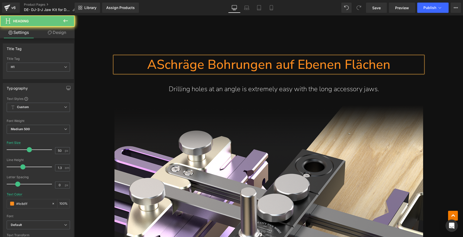
click at [155, 58] on h1 "ASchräge Bohrungen auf Ebenen Flächen" at bounding box center [268, 64] width 309 height 17
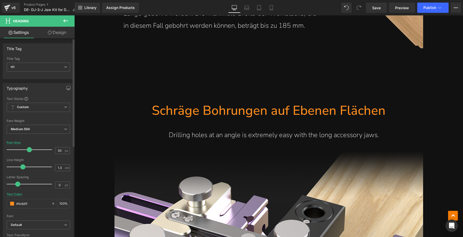
scroll to position [1350, 0]
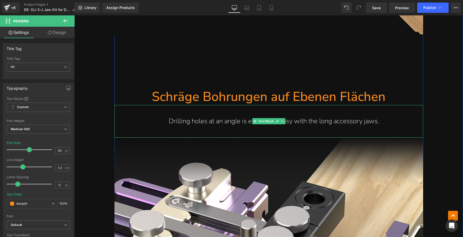
drag, startPoint x: 167, startPoint y: 114, endPoint x: 156, endPoint y: 128, distance: 17.4
click at [213, 115] on p "Drilling holes at an angle is extremely easy with the long accessory jaws." at bounding box center [274, 121] width 298 height 12
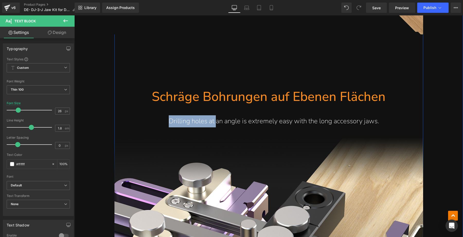
click at [250, 125] on div "Drilling holes at an angle is extremely easy with the long accessory jaws." at bounding box center [268, 121] width 309 height 33
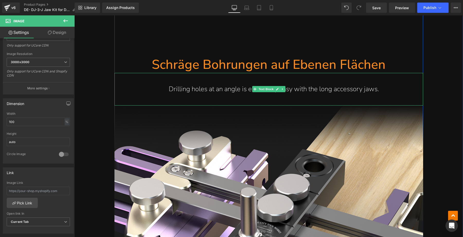
scroll to position [1528, 0]
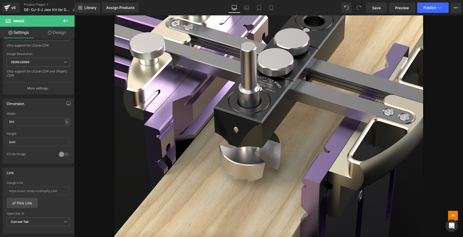
drag, startPoint x: 335, startPoint y: 149, endPoint x: 379, endPoint y: 147, distance: 44.0
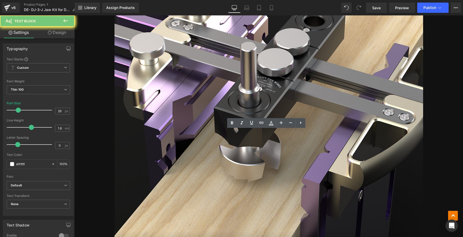
drag, startPoint x: 385, startPoint y: 146, endPoint x: 170, endPoint y: 149, distance: 214.8
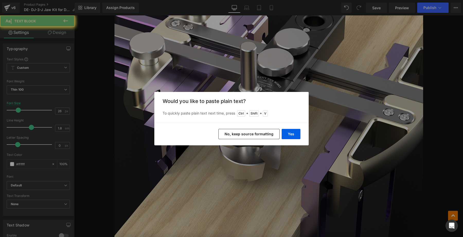
click at [289, 133] on button "Yes" at bounding box center [291, 134] width 19 height 10
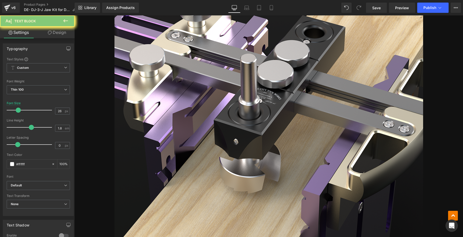
drag, startPoint x: 231, startPoint y: 125, endPoint x: 147, endPoint y: 106, distance: 85.6
drag, startPoint x: 271, startPoint y: 110, endPoint x: 300, endPoint y: 125, distance: 32.3
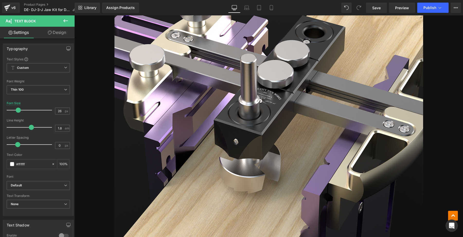
scroll to position [1382, 0]
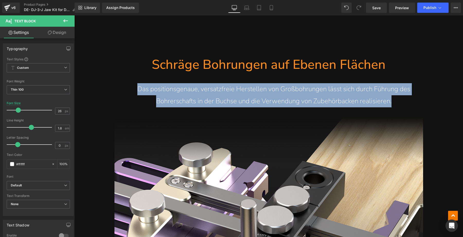
click at [345, 85] on p "Das positionsgenaue, versatzfreie Herstellen von Großbohrungen lässt sich durch…" at bounding box center [274, 95] width 298 height 24
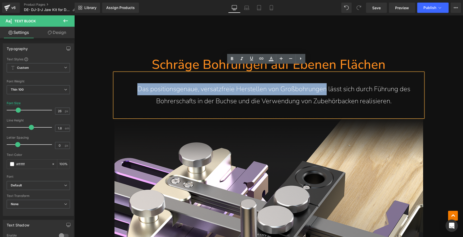
drag, startPoint x: 137, startPoint y: 82, endPoint x: 324, endPoint y: 78, distance: 187.2
click at [324, 83] on p "Das positionsgenaue, versatzfreie Herstellen von Großbohrungen lässt sich durch…" at bounding box center [274, 95] width 298 height 24
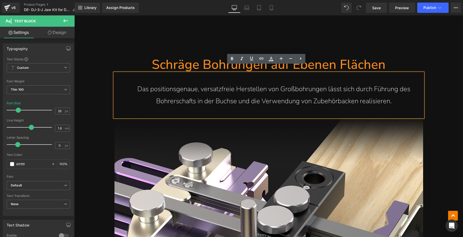
click at [331, 96] on p "Das positionsgenaue, versatzfreie Herstellen von Großbohrungen lässt sich durch…" at bounding box center [274, 95] width 298 height 24
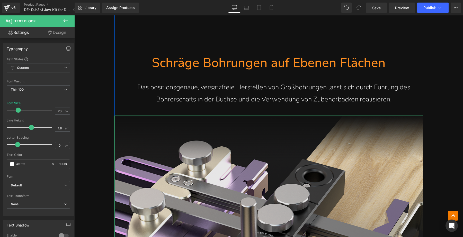
scroll to position [1415, 0]
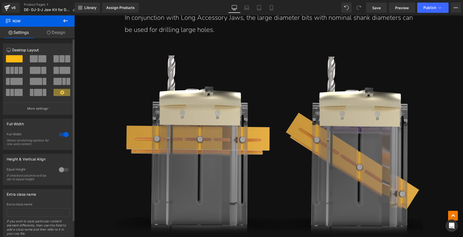
scroll to position [1704, 0]
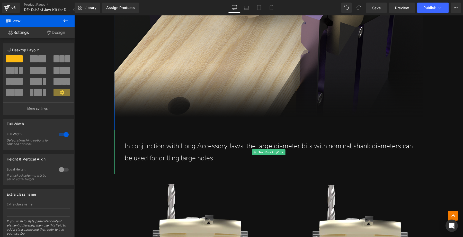
click at [222, 149] on p "In conjunction with Long Accessory Jaws, the large diameter bits with nominal s…" at bounding box center [269, 152] width 288 height 24
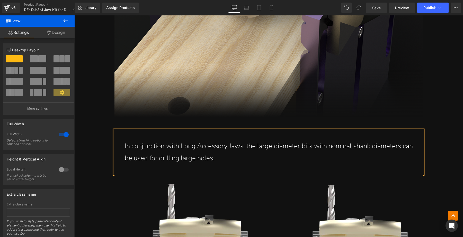
drag, startPoint x: 130, startPoint y: 136, endPoint x: 125, endPoint y: 138, distance: 5.6
click at [125, 140] on p "In conjunction with Long Accessory Jaws, the large diameter bits with nominal s…" at bounding box center [269, 152] width 288 height 24
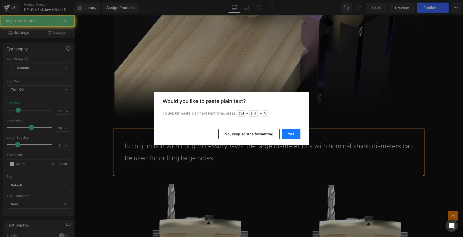
click at [291, 135] on button "Yes" at bounding box center [291, 134] width 19 height 10
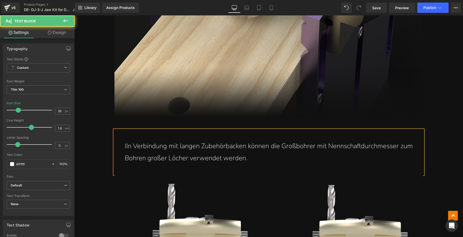
drag, startPoint x: 124, startPoint y: 140, endPoint x: 164, endPoint y: 119, distance: 45.1
click at [125, 140] on p "IIn Verbindung mit langen Zubehörbacken können die Großbohrer mit Nennschaftdur…" at bounding box center [269, 152] width 288 height 24
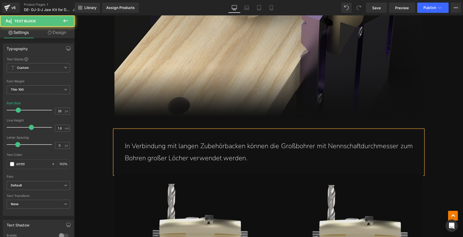
click at [433, 131] on div "Assign a product and use this template to present it on live store (P) Image DJ…" at bounding box center [268, 106] width 389 height 3489
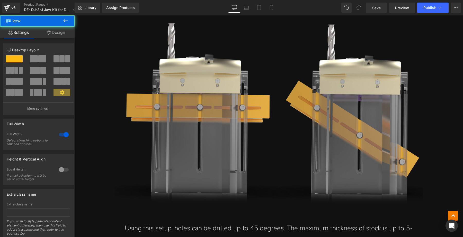
drag, startPoint x: 124, startPoint y: 127, endPoint x: 191, endPoint y: 138, distance: 67.2
click at [174, 223] on p "Using this setup, holes can be drilled up to 45 degrees. The maximum thickness …" at bounding box center [269, 235] width 288 height 24
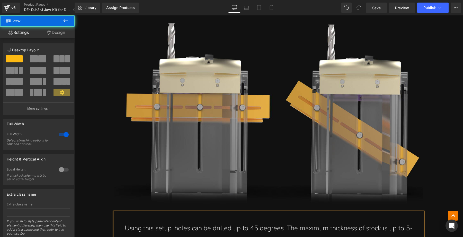
click at [195, 223] on p "Using this setup, holes can be drilled up to 45 degrees. The maximum thickness …" at bounding box center [269, 235] width 288 height 24
drag, startPoint x: 174, startPoint y: 124, endPoint x: 189, endPoint y: 124, distance: 14.7
click at [189, 223] on p "Using this setup, holes can be drilled up to 45 degrees. The maximum thickness …" at bounding box center [269, 235] width 288 height 24
click at [190, 223] on p "Using this setup, holes can be drilled up to 45 degrees. The maximum thickness …" at bounding box center [269, 235] width 288 height 24
click at [173, 223] on p "Using this setup, holes can be drilled up to 45 degrees. The maximum thickness …" at bounding box center [269, 235] width 288 height 24
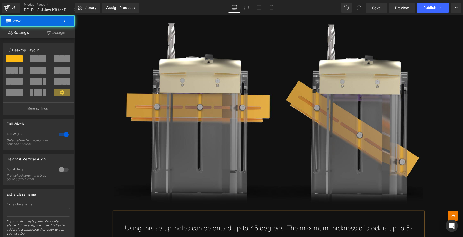
drag, startPoint x: 174, startPoint y: 125, endPoint x: 252, endPoint y: 132, distance: 78.8
click at [242, 223] on p "Using this setup, holes can be drilled up to 45 degrees. The maximum thickness …" at bounding box center [269, 235] width 288 height 24
click at [252, 223] on p "Using this setup, holes can be drilled up to 45 degrees. The maximum thickness …" at bounding box center [269, 235] width 288 height 24
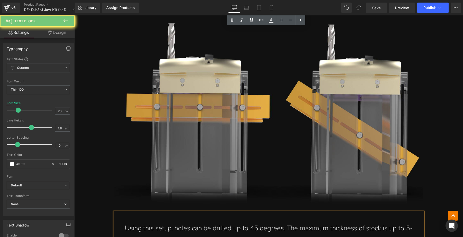
scroll to position [2025, 0]
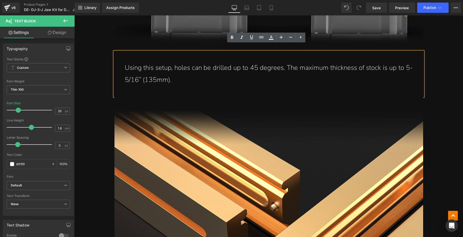
click at [249, 73] on p "Using this setup, holes can be drilled up to 45 degrees. The maximum thickness …" at bounding box center [269, 74] width 288 height 24
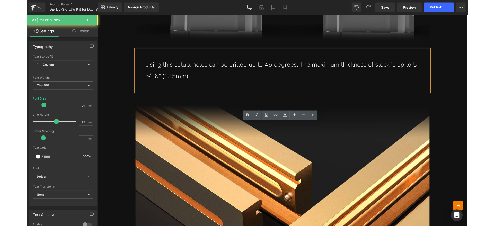
scroll to position [1929, 0]
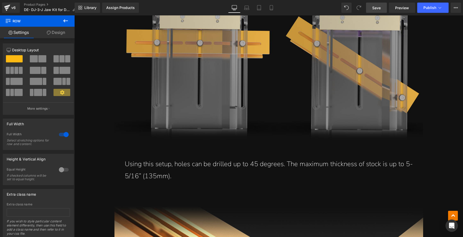
click at [372, 7] on link "Save" at bounding box center [376, 8] width 21 height 10
click at [374, 8] on span "Saving" at bounding box center [367, 8] width 13 height 4
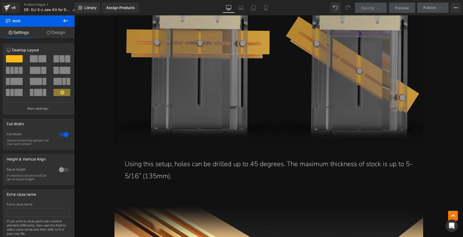
click at [176, 110] on img at bounding box center [268, 49] width 309 height 199
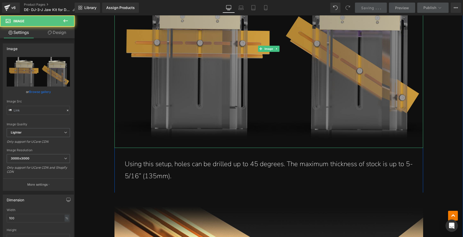
type input "[URL][DOMAIN_NAME]"
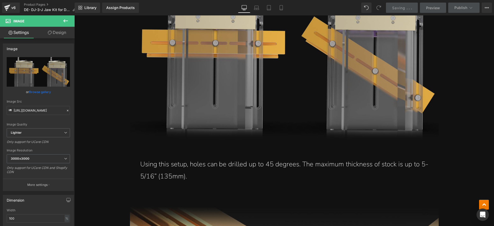
click at [412, 9] on link "Saving . . ." at bounding box center [402, 8] width 32 height 10
click at [412, 8] on span "." at bounding box center [411, 8] width 1 height 4
click at [411, 7] on span "." at bounding box center [411, 8] width 1 height 4
